Goal: Information Seeking & Learning: Learn about a topic

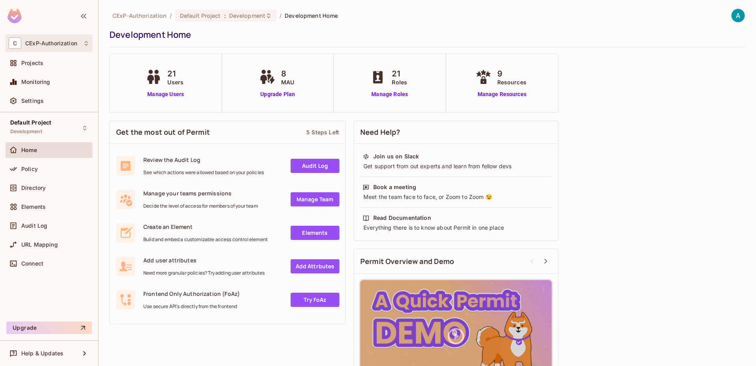
click at [52, 49] on div "C CExP-Authorization" at bounding box center [49, 43] width 87 height 18
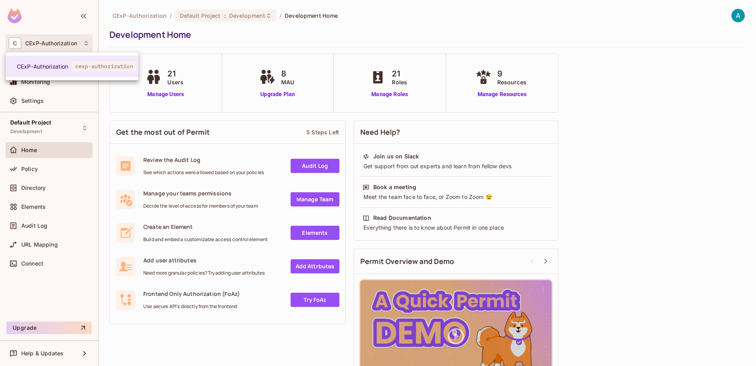
drag, startPoint x: 70, startPoint y: 137, endPoint x: 66, endPoint y: 133, distance: 5.9
click at [70, 137] on div at bounding box center [378, 183] width 756 height 366
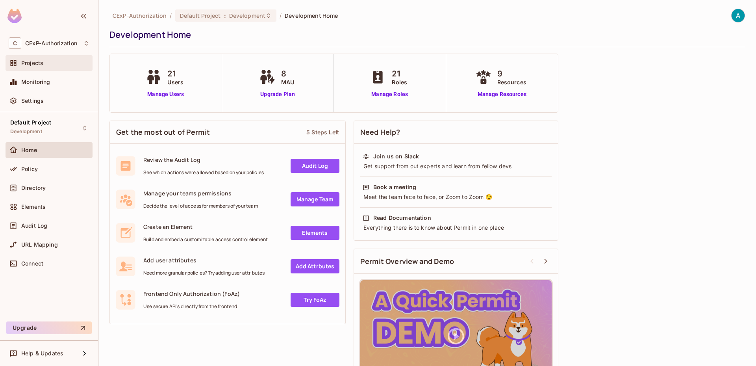
click at [39, 67] on div "Projects" at bounding box center [49, 62] width 81 height 9
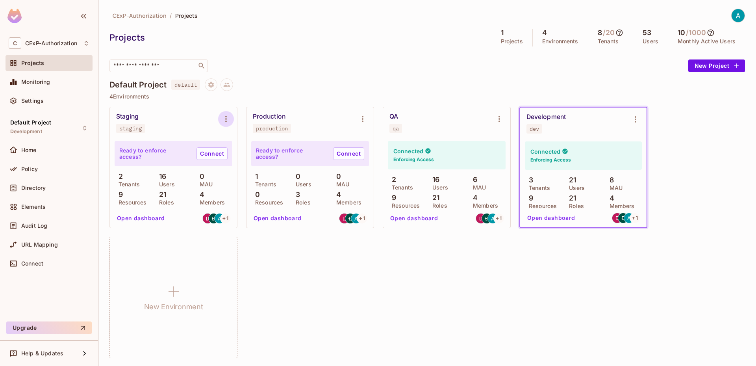
click at [222, 117] on icon "Environment settings" at bounding box center [225, 118] width 9 height 9
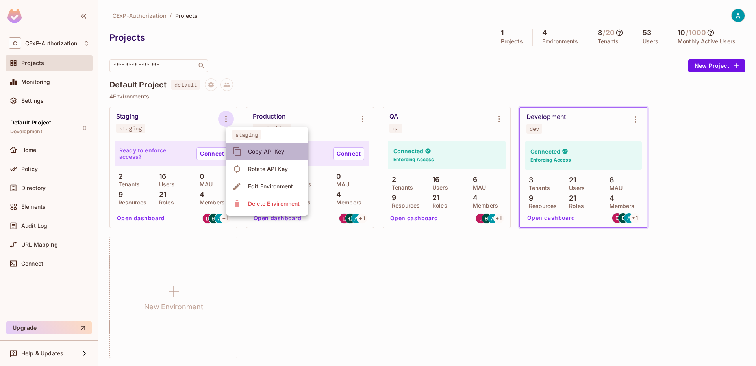
click at [241, 148] on icon at bounding box center [236, 151] width 9 height 9
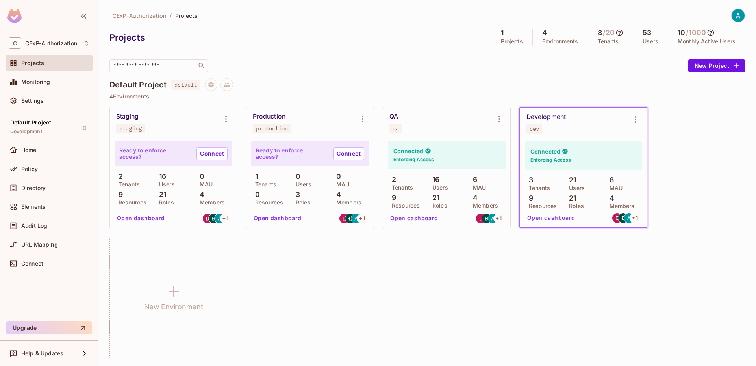
click at [554, 222] on button "Open dashboard" at bounding box center [551, 217] width 54 height 13
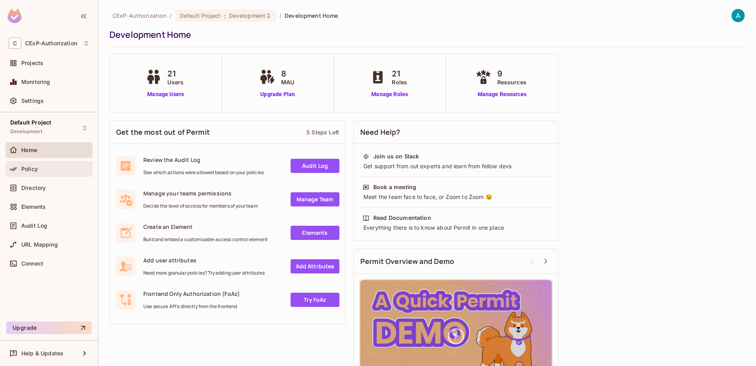
click at [33, 162] on div "Policy" at bounding box center [49, 169] width 87 height 16
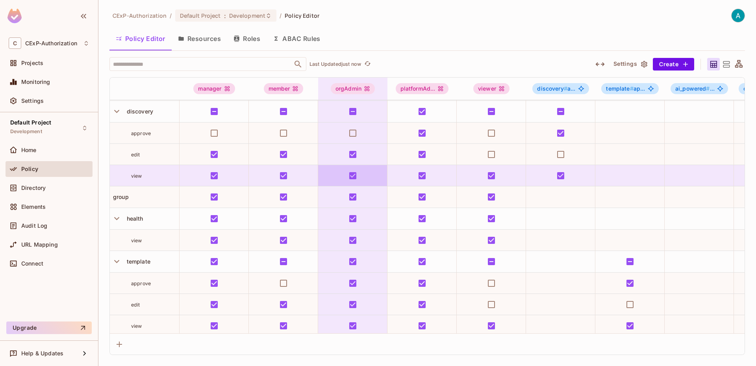
scroll to position [265, 0]
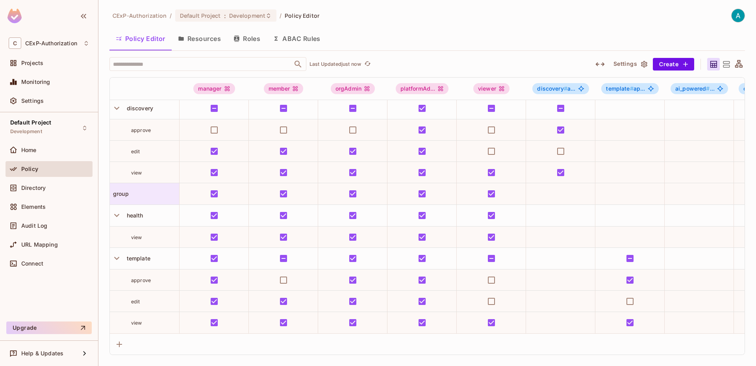
click at [120, 210] on icon "button" at bounding box center [116, 215] width 11 height 11
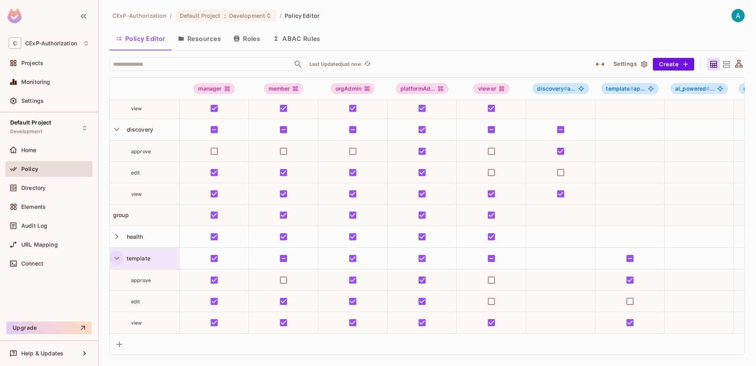
click at [117, 253] on icon "button" at bounding box center [116, 258] width 11 height 11
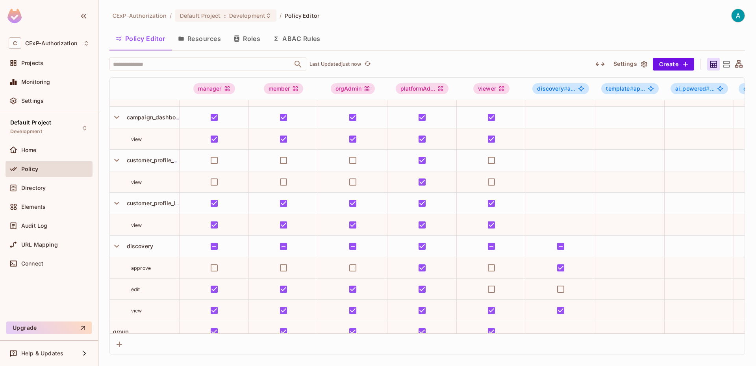
scroll to position [62, 0]
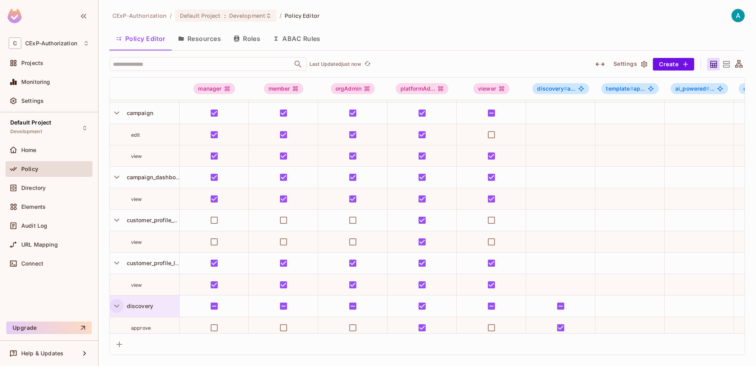
click at [114, 302] on icon "button" at bounding box center [116, 305] width 11 height 11
click at [114, 265] on icon "button" at bounding box center [116, 262] width 11 height 11
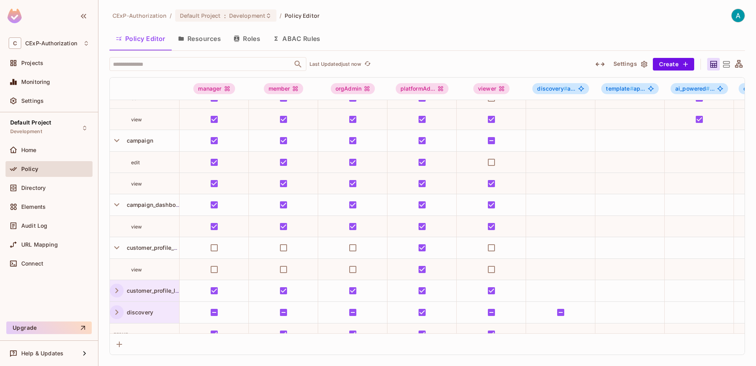
scroll to position [22, 0]
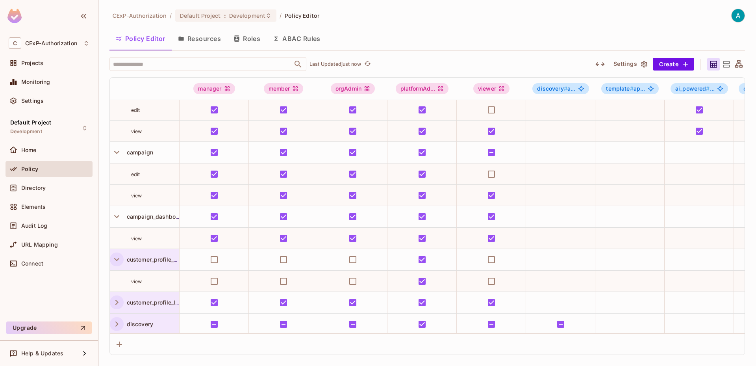
click at [115, 258] on icon "button" at bounding box center [116, 259] width 11 height 11
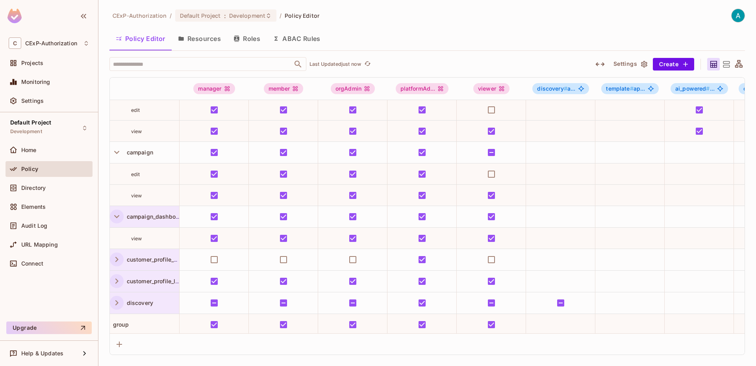
click at [117, 220] on icon "button" at bounding box center [116, 216] width 11 height 11
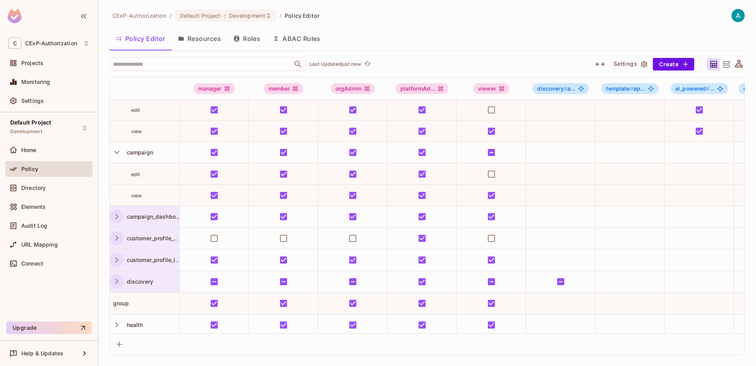
scroll to position [0, 0]
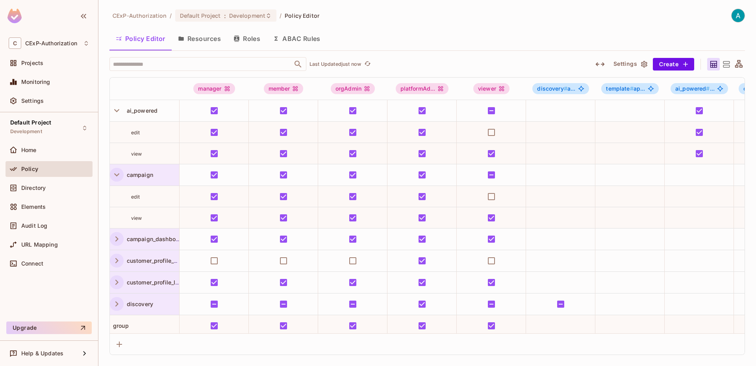
click at [115, 177] on icon "button" at bounding box center [116, 174] width 11 height 11
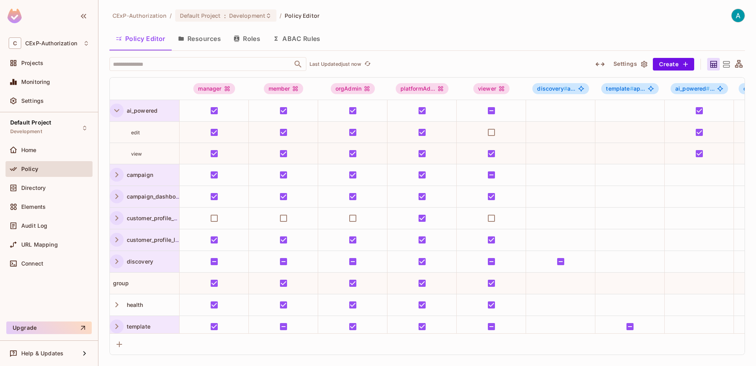
click at [116, 112] on icon "button" at bounding box center [116, 110] width 11 height 11
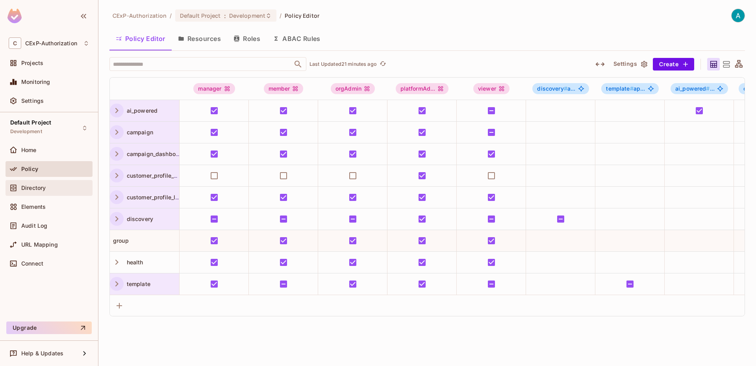
click at [47, 183] on div "Directory" at bounding box center [49, 187] width 81 height 9
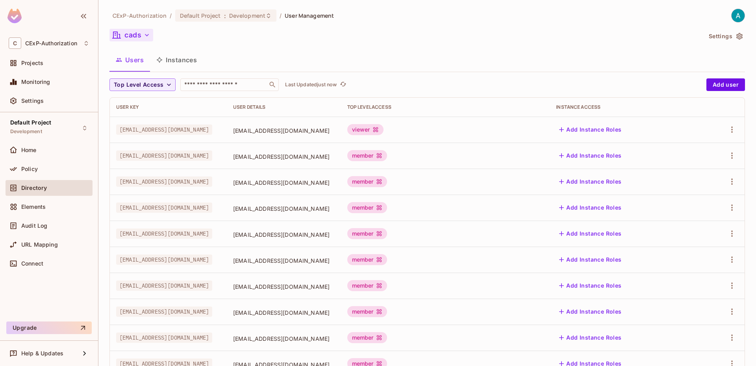
click at [142, 36] on button "cads" at bounding box center [131, 35] width 44 height 13
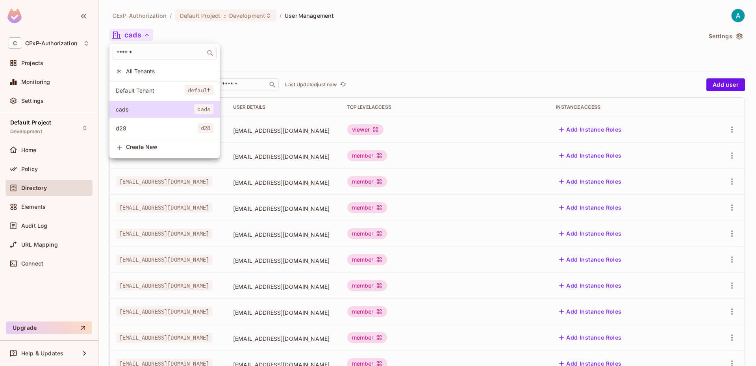
click at [142, 36] on div at bounding box center [378, 183] width 756 height 366
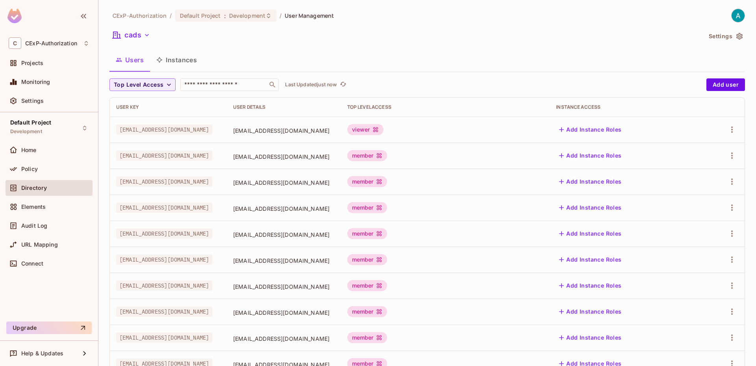
click at [131, 39] on button "cads" at bounding box center [131, 35] width 44 height 13
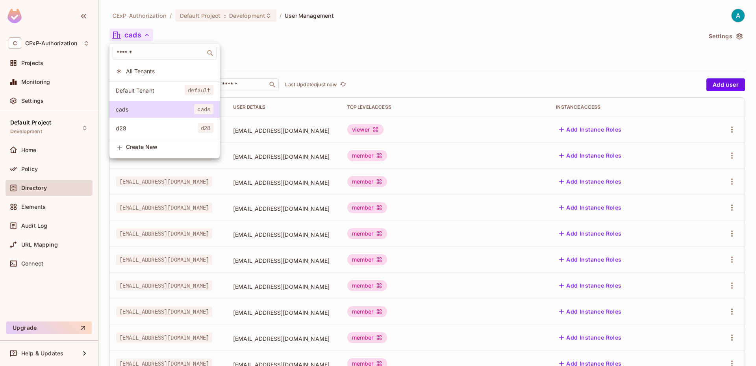
click at [131, 39] on div at bounding box center [378, 183] width 756 height 366
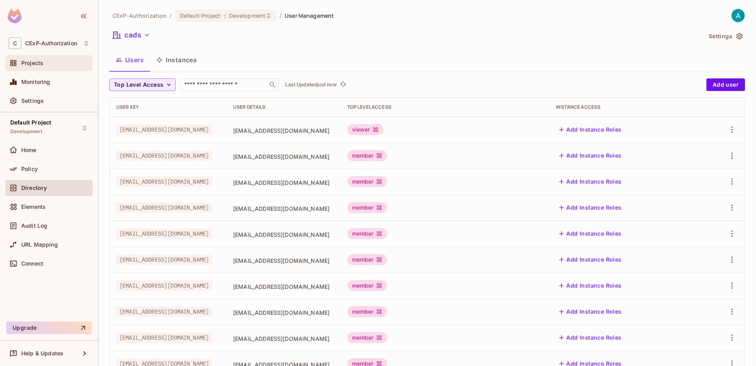
click at [39, 67] on div "Projects" at bounding box center [49, 62] width 81 height 9
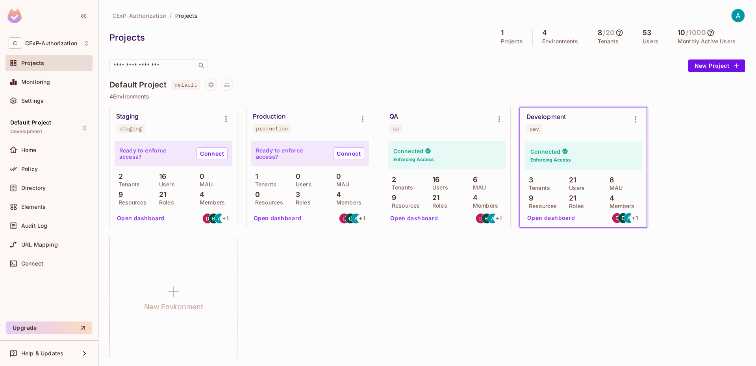
click at [150, 216] on button "Open dashboard" at bounding box center [141, 218] width 54 height 13
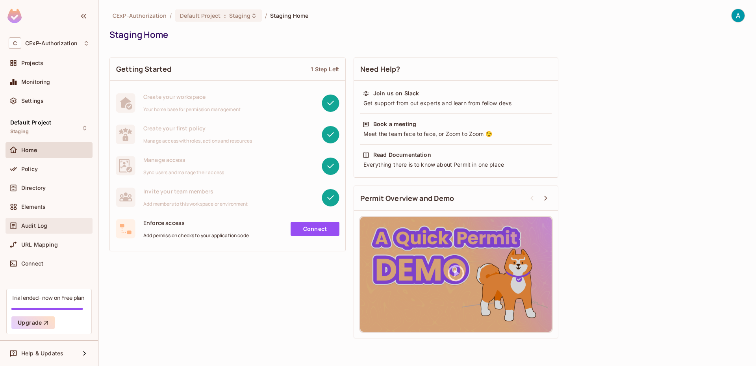
click at [37, 222] on span "Audit Log" at bounding box center [34, 225] width 26 height 6
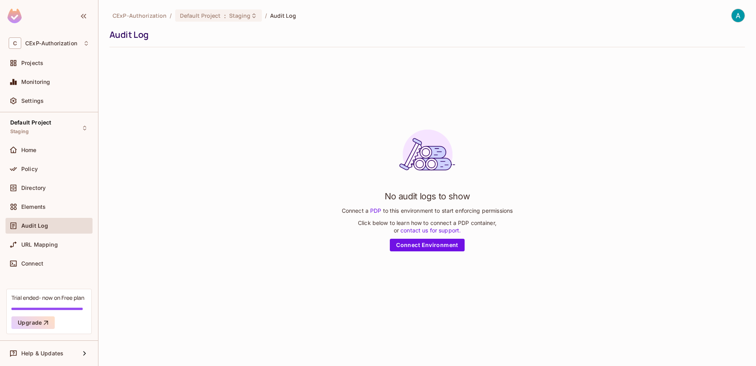
click at [686, 149] on div "No audit logs to show Connect a PDP to this environment to start enforcing perm…" at bounding box center [426, 187] width 635 height 267
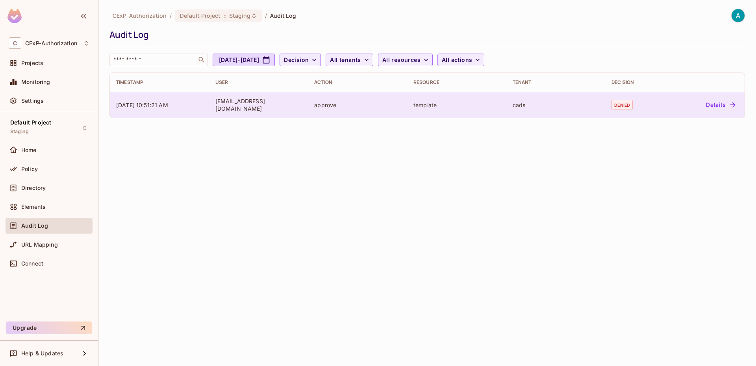
click at [551, 100] on td "cads" at bounding box center [555, 105] width 99 height 26
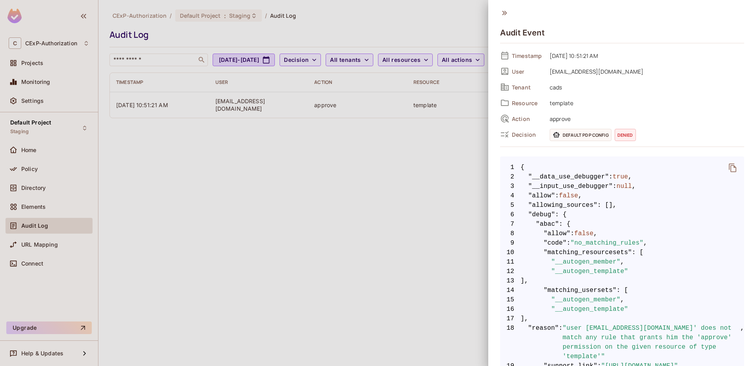
click at [453, 168] on div at bounding box center [378, 183] width 756 height 366
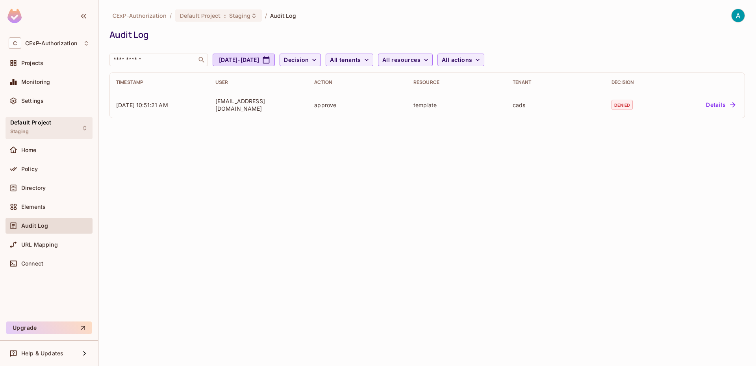
click at [72, 137] on div "Default Project Staging" at bounding box center [49, 128] width 87 height 22
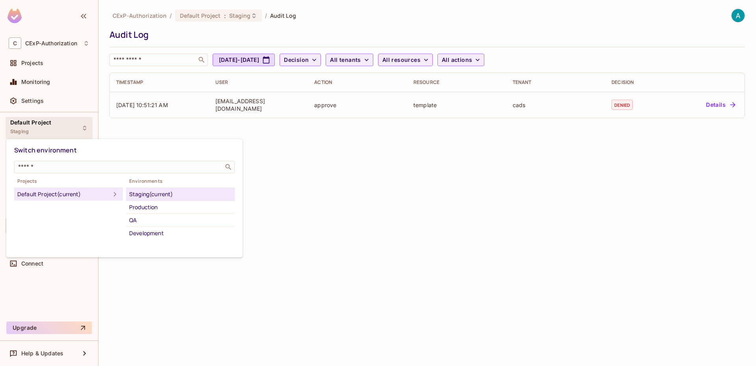
click at [331, 198] on div at bounding box center [378, 183] width 756 height 366
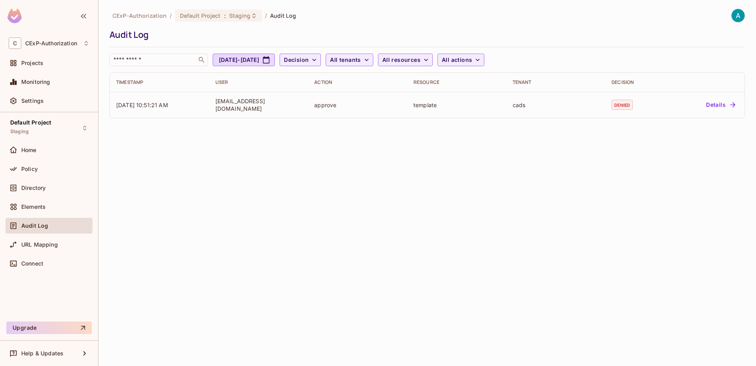
click at [159, 178] on div "CExP-Authorization / Default Project : Staging / Audit Log Audit Log ​ [DATE] -…" at bounding box center [426, 183] width 657 height 366
